Goal: Task Accomplishment & Management: Complete application form

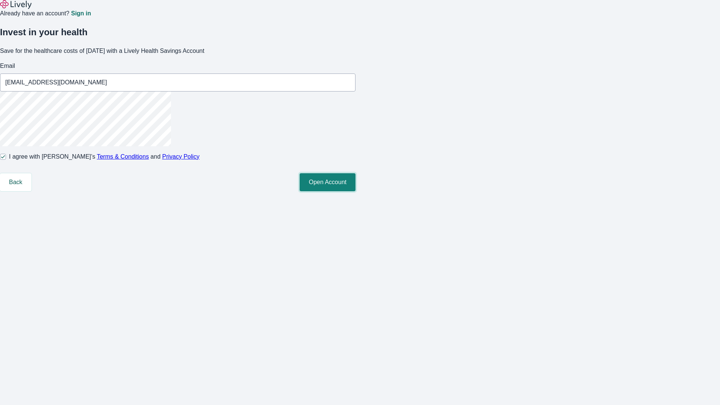
click at [355, 191] on button "Open Account" at bounding box center [327, 182] width 56 height 18
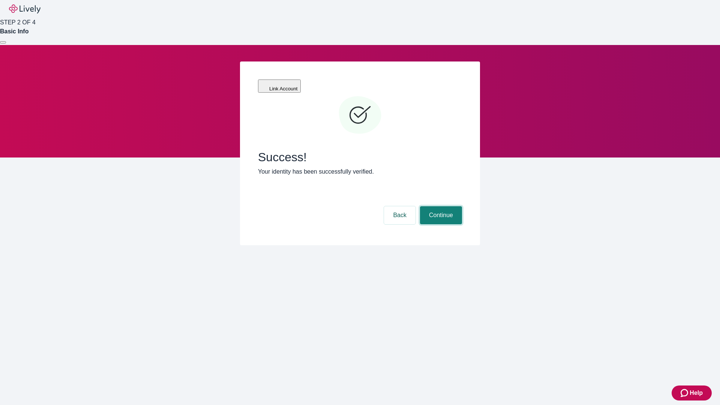
click at [440, 206] on button "Continue" at bounding box center [441, 215] width 42 height 18
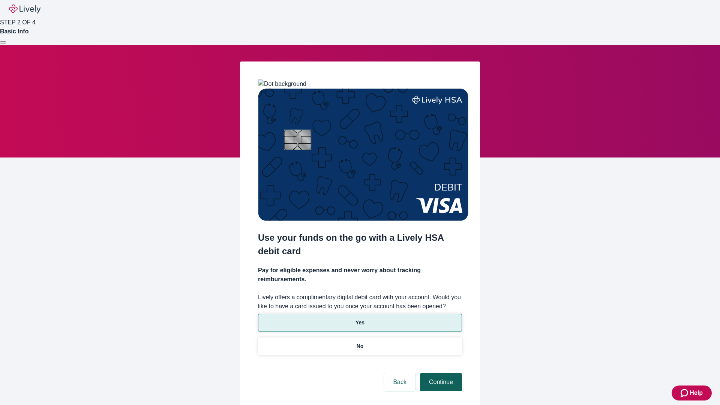
click at [359, 342] on p "No" at bounding box center [359, 346] width 7 height 8
click at [440, 373] on button "Continue" at bounding box center [441, 382] width 42 height 18
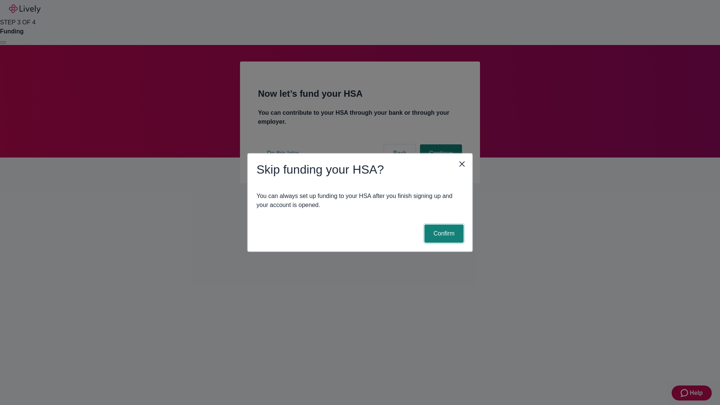
click at [443, 233] on button "Confirm" at bounding box center [443, 233] width 39 height 18
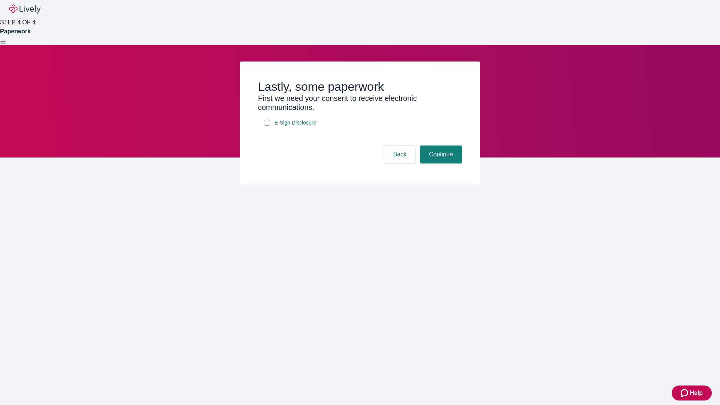
click at [267, 126] on input "E-Sign Disclosure" at bounding box center [267, 123] width 6 height 6
checkbox input "true"
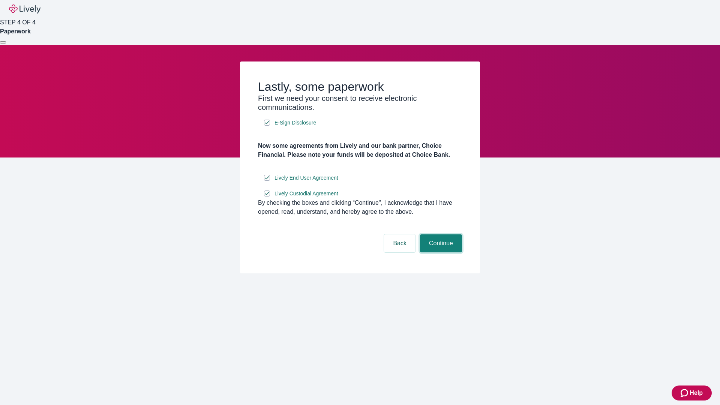
click at [440, 252] on button "Continue" at bounding box center [441, 243] width 42 height 18
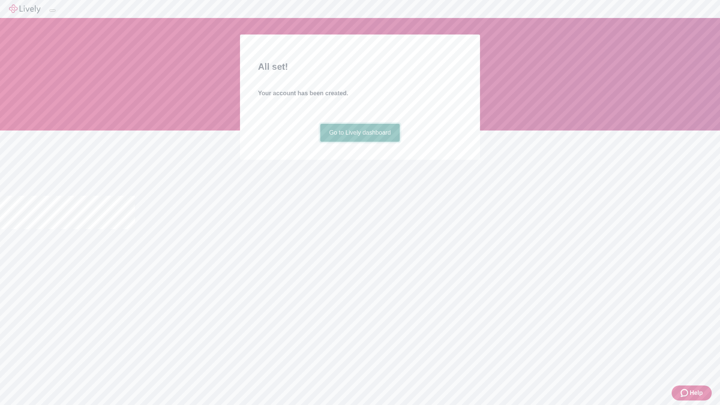
click at [359, 142] on link "Go to Lively dashboard" at bounding box center [360, 133] width 80 height 18
